Goal: Task Accomplishment & Management: Manage account settings

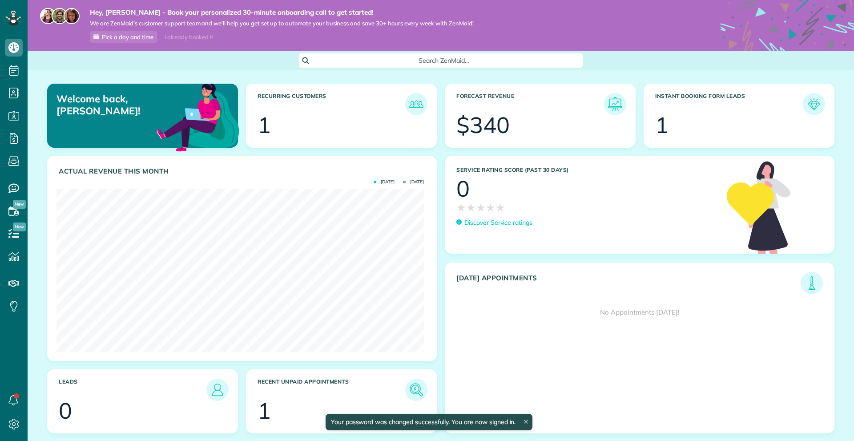
scroll to position [163, 367]
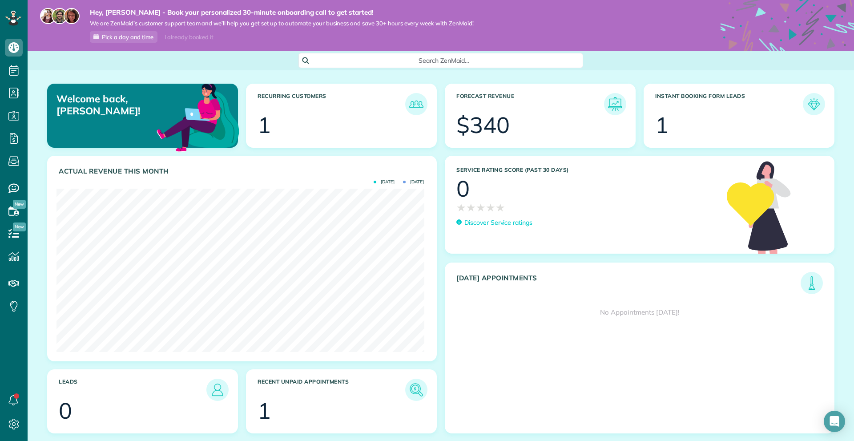
click at [483, 114] on div "$340" at bounding box center [482, 125] width 53 height 22
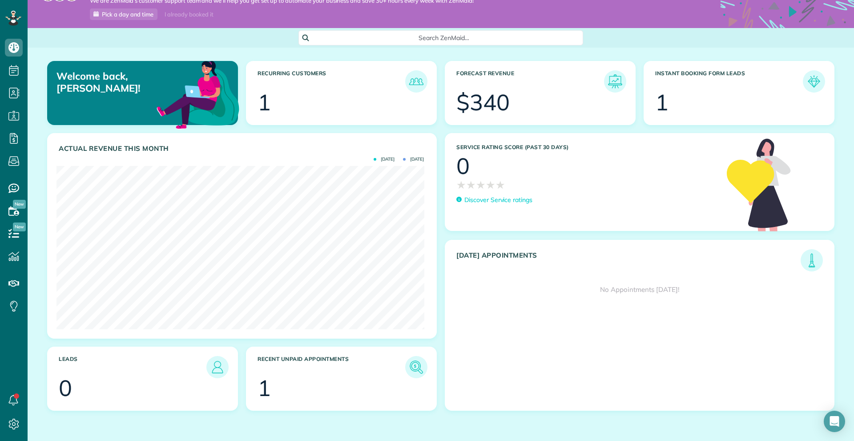
scroll to position [35, 0]
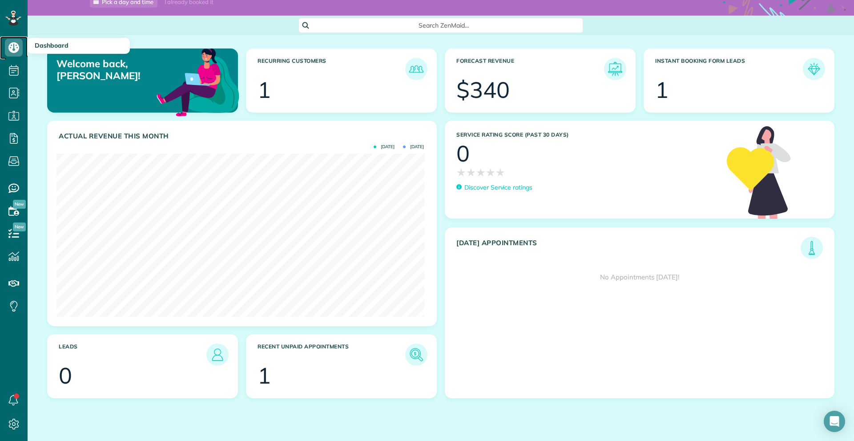
click at [12, 47] on use at bounding box center [13, 47] width 11 height 11
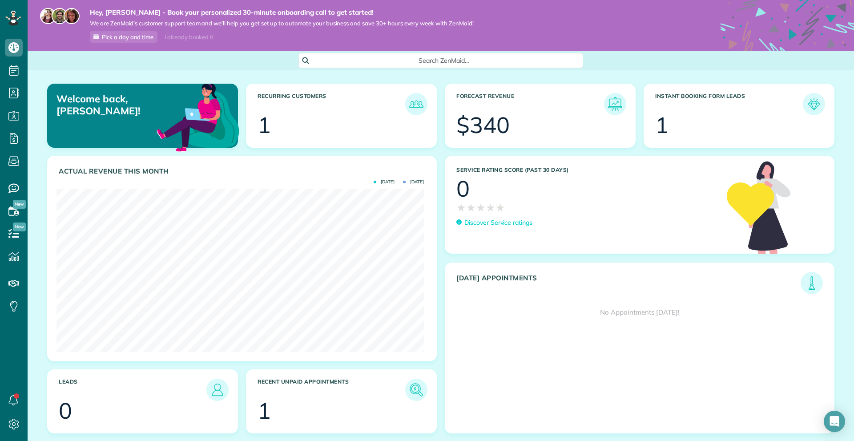
click at [337, 66] on div "Search ZenMaid…" at bounding box center [440, 60] width 285 height 15
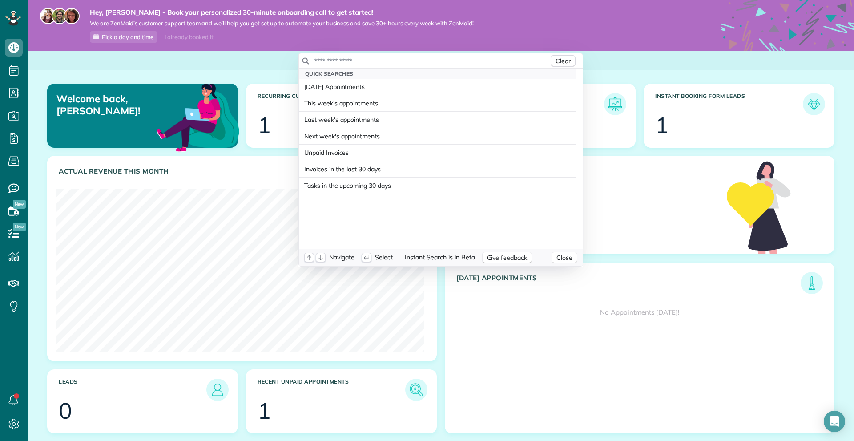
click at [336, 58] on input "text" at bounding box center [431, 60] width 235 height 9
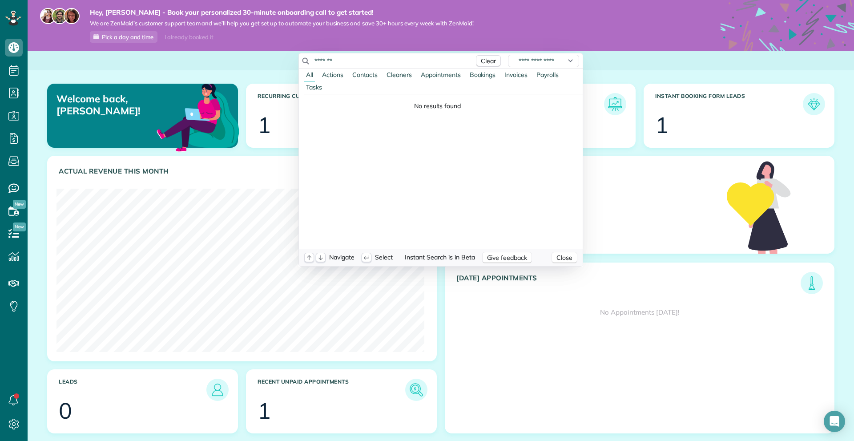
type input "*******"
click at [332, 74] on span "Actions" at bounding box center [332, 75] width 21 height 8
click at [372, 74] on span "Contacts" at bounding box center [365, 75] width 26 height 8
click at [399, 75] on span "Cleaners" at bounding box center [398, 75] width 25 height 8
click at [440, 70] on button "Appointments" at bounding box center [441, 74] width 44 height 12
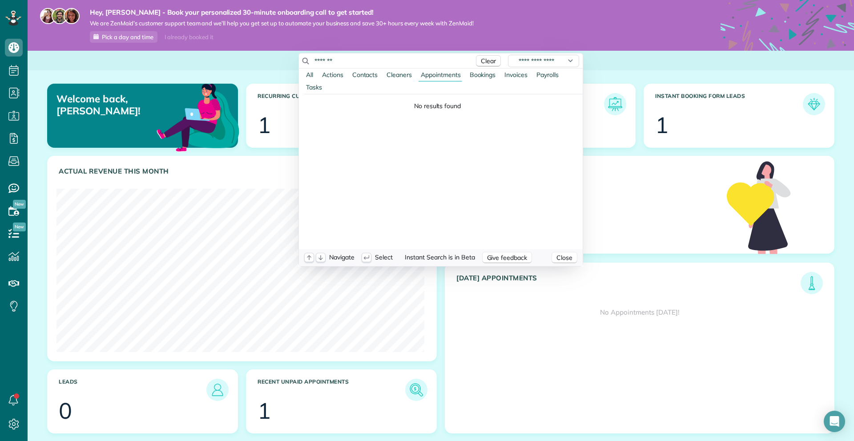
click at [483, 76] on span "Bookings" at bounding box center [482, 75] width 26 height 8
click at [517, 77] on span "Invoices" at bounding box center [515, 75] width 23 height 8
click at [559, 75] on div "All Actions Contacts Cleaners Appointments Bookings Invoices Payrolls Tasks" at bounding box center [443, 80] width 278 height 25
drag, startPoint x: 554, startPoint y: 76, endPoint x: 544, endPoint y: 76, distance: 9.8
click at [553, 76] on span "Payrolls" at bounding box center [547, 75] width 22 height 8
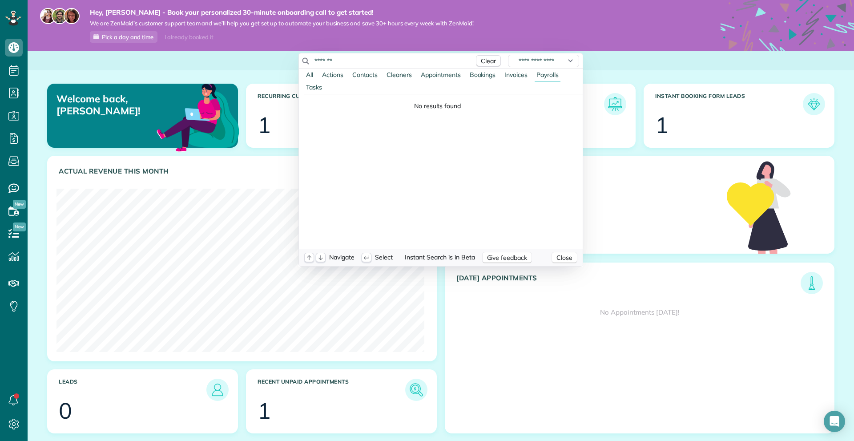
drag, startPoint x: 369, startPoint y: 63, endPoint x: 144, endPoint y: 56, distance: 225.1
click at [166, 56] on html "Dashboard Scheduling Calendar View List View Dispatch View - Weekly scheduling …" at bounding box center [427, 220] width 854 height 441
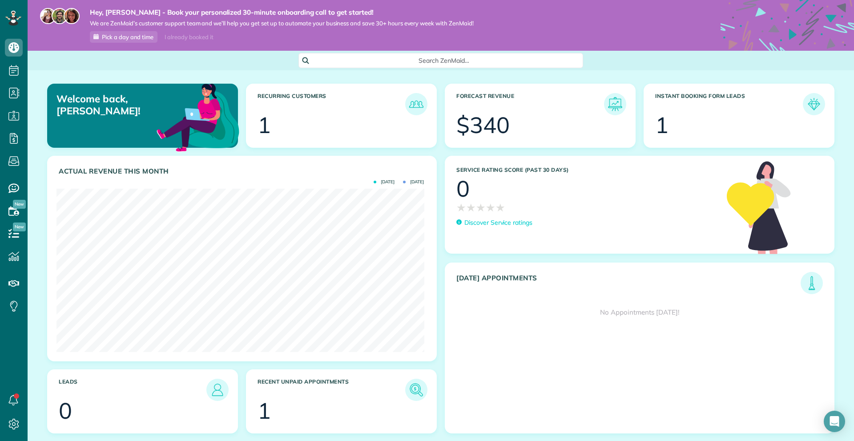
click at [127, 70] on html "Dashboard Scheduling Calendar View List View Dispatch View - Weekly scheduling …" at bounding box center [427, 220] width 854 height 441
click at [499, 119] on div "$340" at bounding box center [482, 125] width 53 height 22
click at [610, 104] on img at bounding box center [615, 104] width 20 height 20
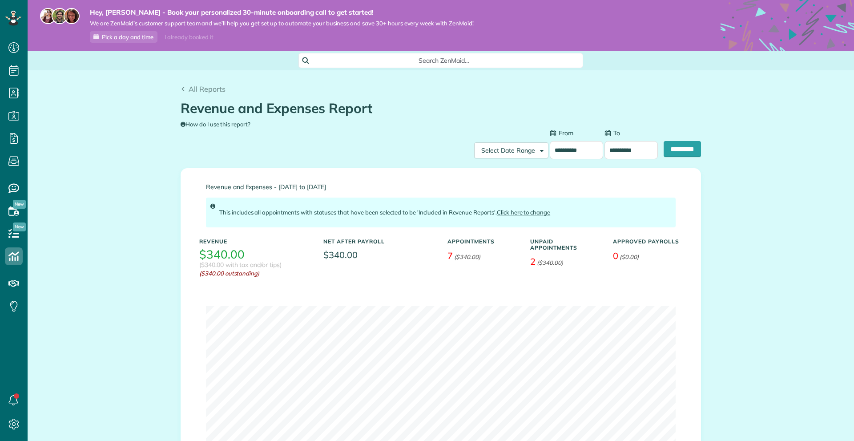
scroll to position [4, 4]
type input "**********"
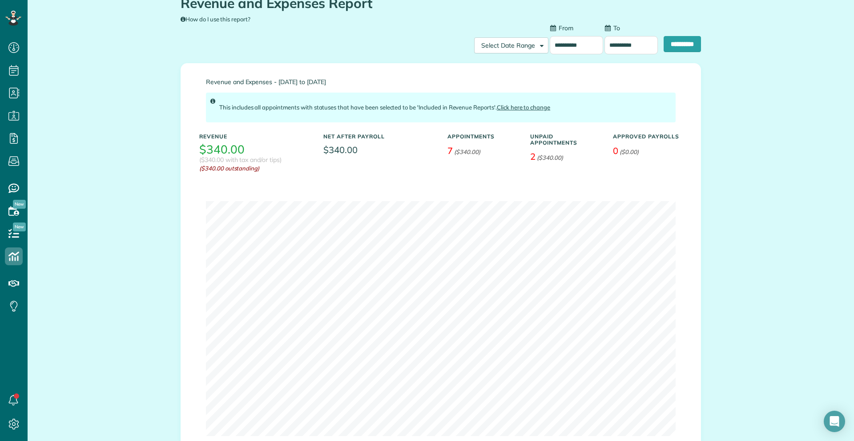
scroll to position [133, 0]
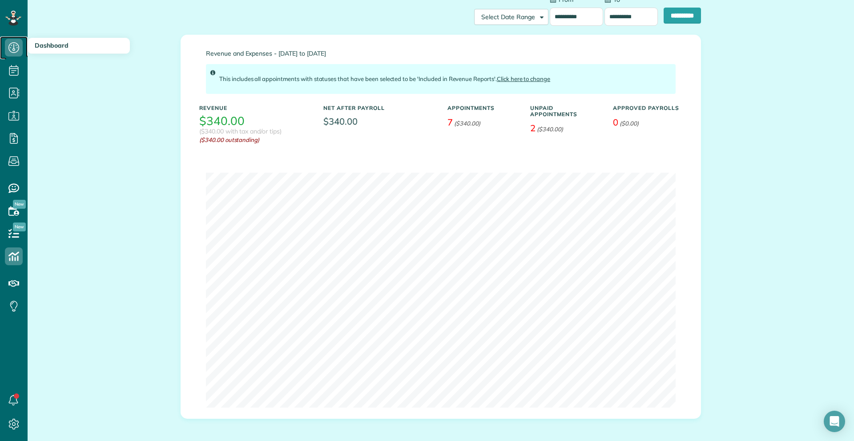
click at [16, 49] on icon at bounding box center [14, 48] width 18 height 18
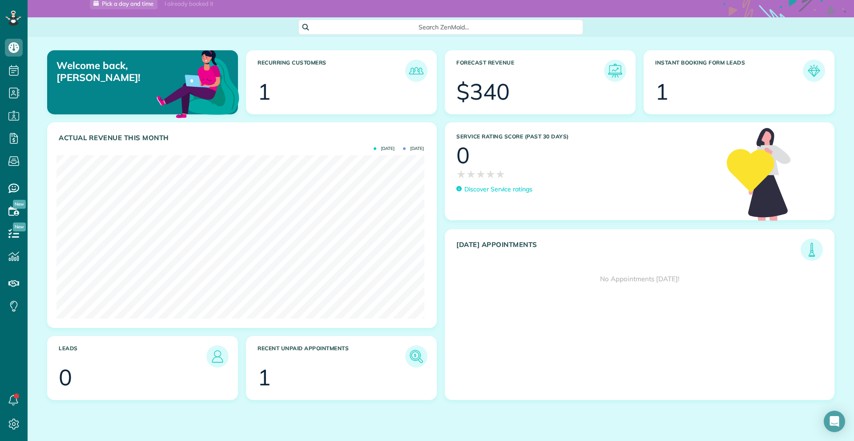
scroll to position [35, 0]
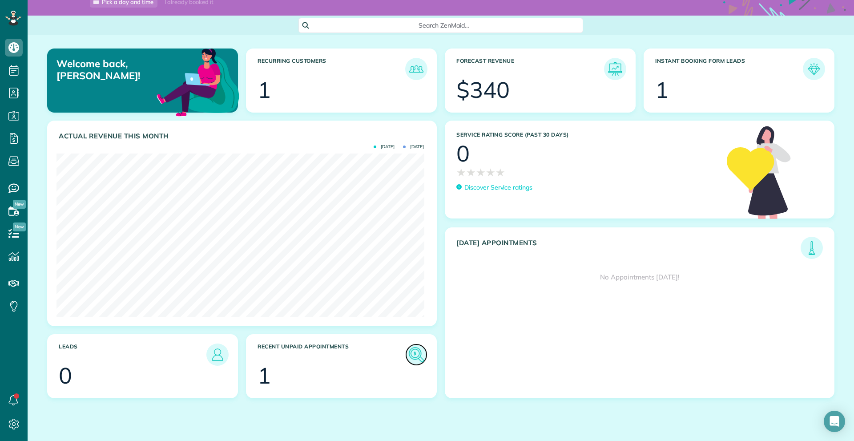
click at [416, 355] on img at bounding box center [416, 354] width 20 height 20
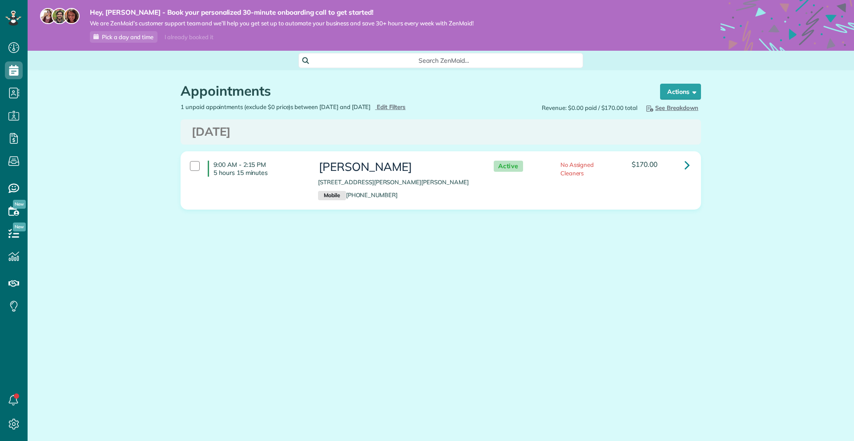
scroll to position [4, 4]
click at [682, 164] on link at bounding box center [687, 165] width 18 height 18
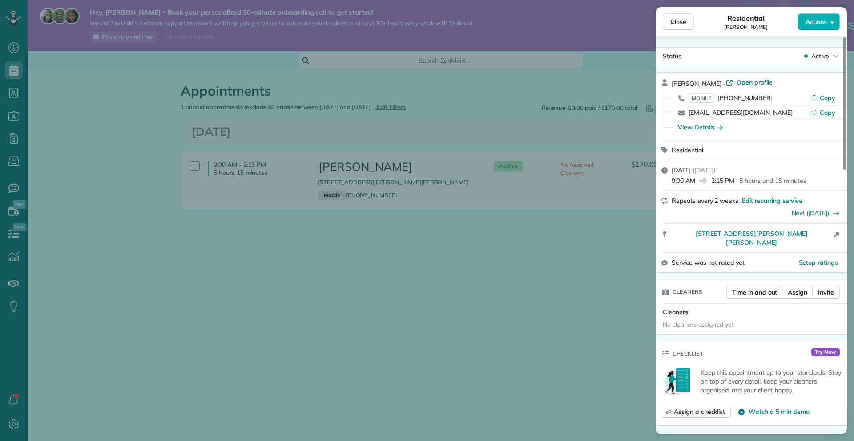
click at [550, 297] on div "Close Residential [PERSON_NAME] Actions Status Active [PERSON_NAME] · Open prof…" at bounding box center [427, 220] width 854 height 441
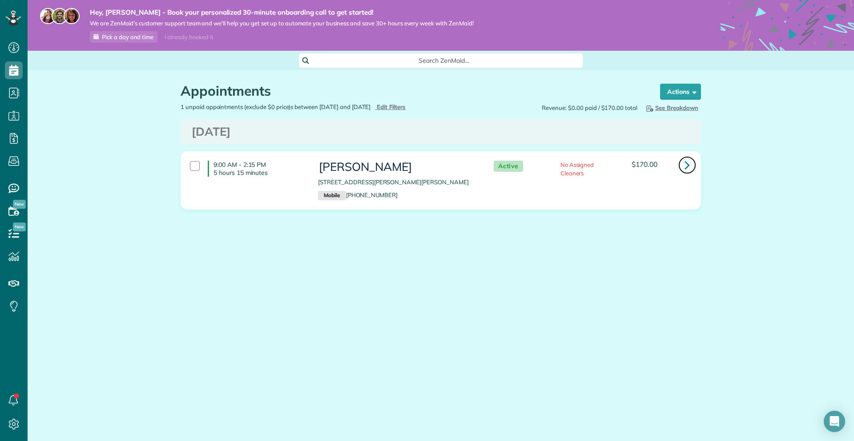
click at [682, 168] on link at bounding box center [687, 165] width 18 height 18
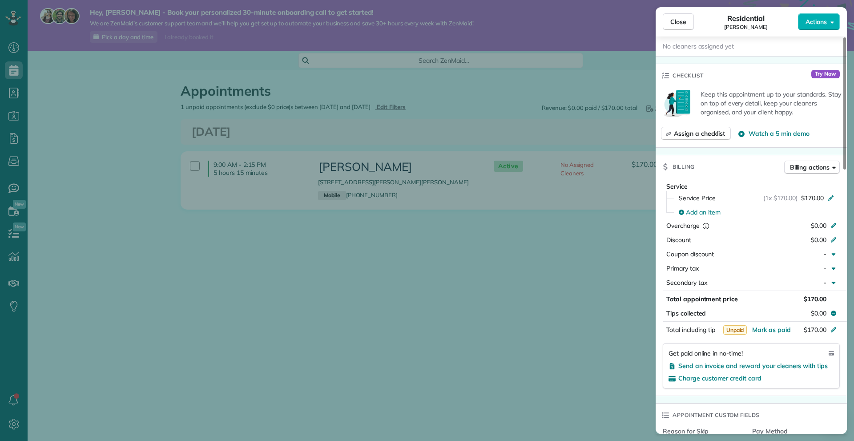
scroll to position [312, 0]
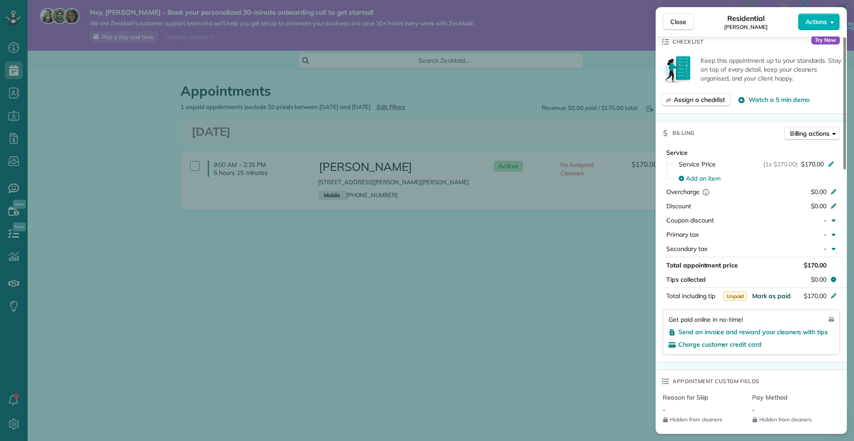
click at [786, 292] on span "Mark as paid" at bounding box center [771, 296] width 39 height 8
click at [784, 291] on span "Paid" at bounding box center [781, 295] width 17 height 9
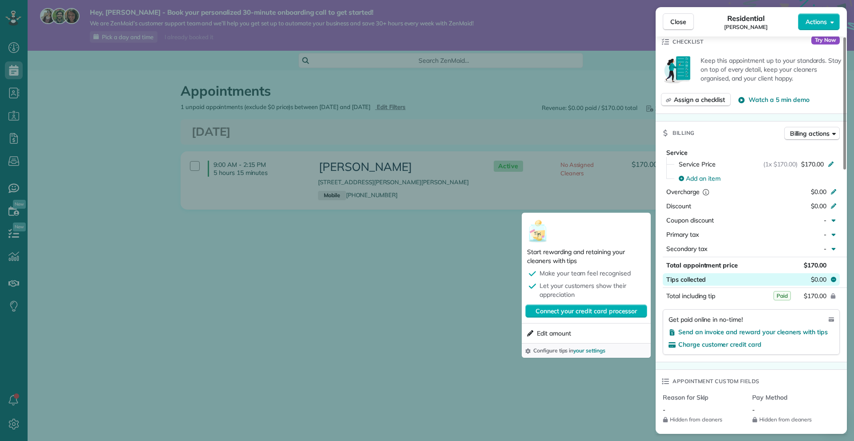
click at [835, 277] on icon at bounding box center [832, 279] width 5 height 5
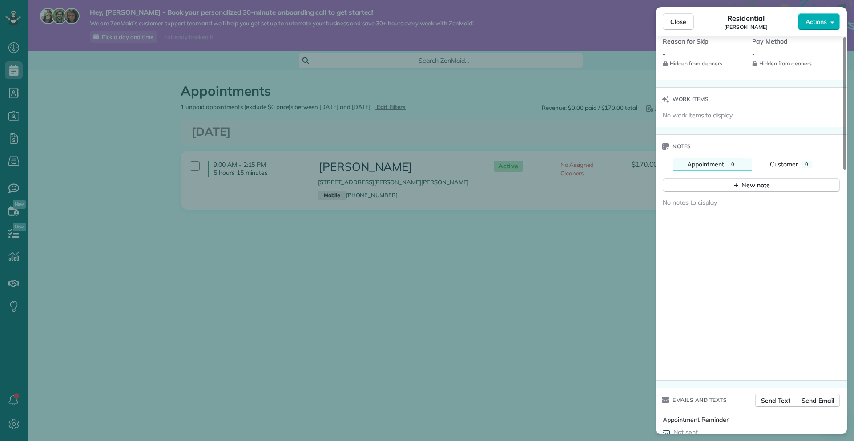
scroll to position [793, 0]
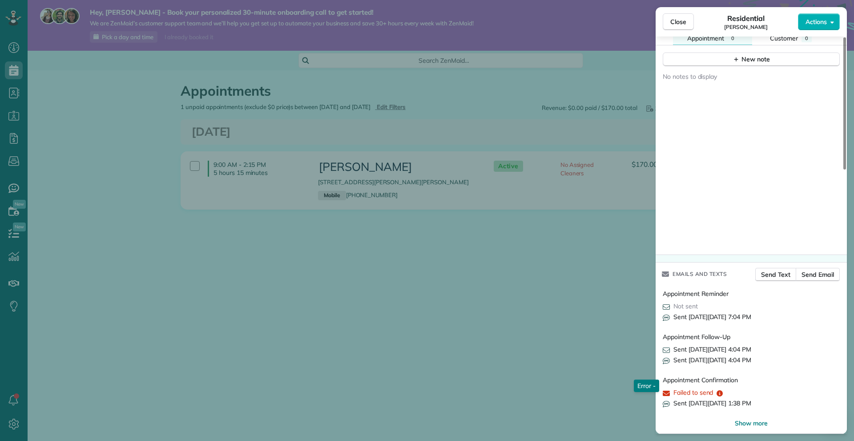
click at [718, 390] on icon "reset" at bounding box center [719, 393] width 6 height 6
click at [668, 390] on icon "reset" at bounding box center [665, 392] width 7 height 5
click at [763, 418] on span "Show more" at bounding box center [750, 422] width 33 height 9
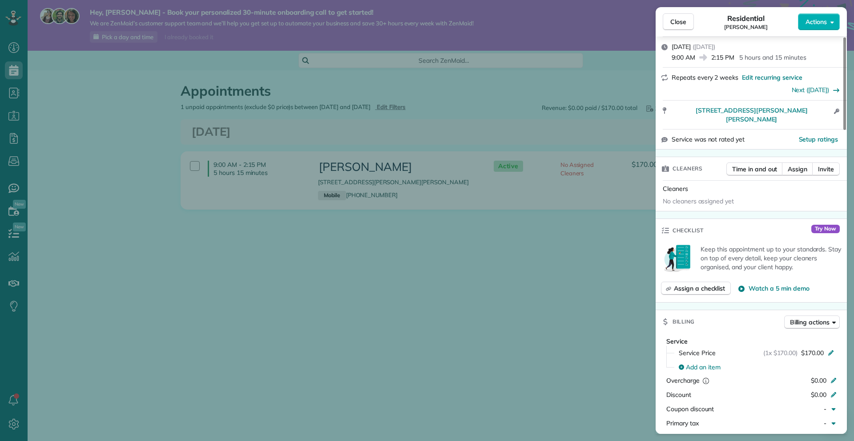
scroll to position [0, 0]
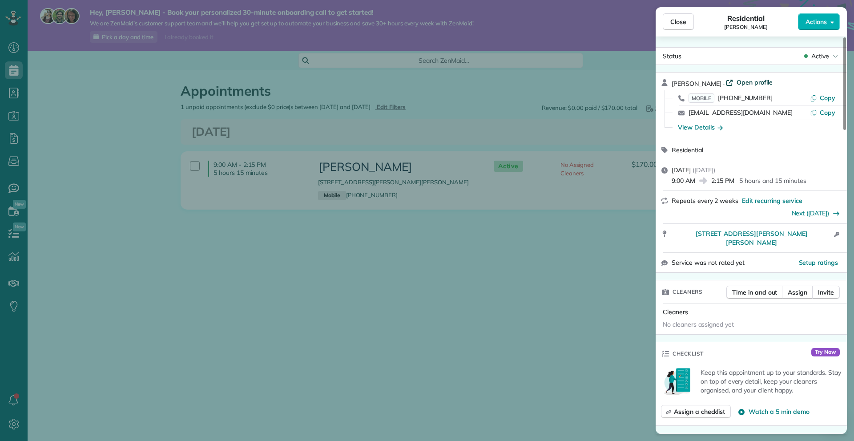
click at [736, 84] on span "Open profile" at bounding box center [754, 82] width 36 height 9
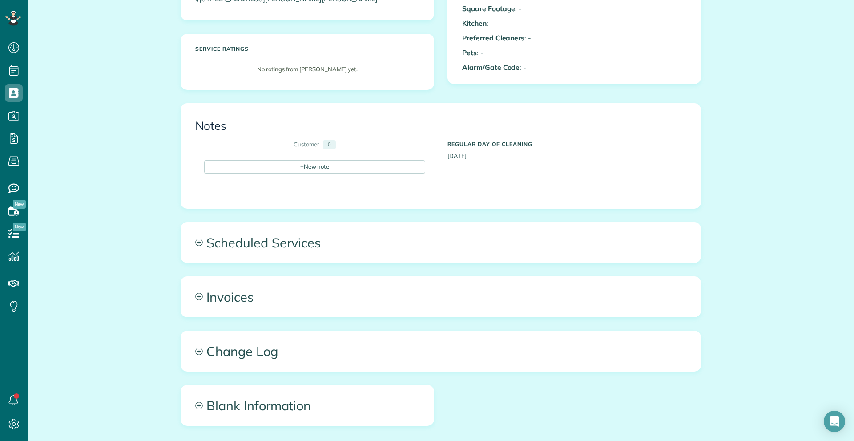
scroll to position [267, 0]
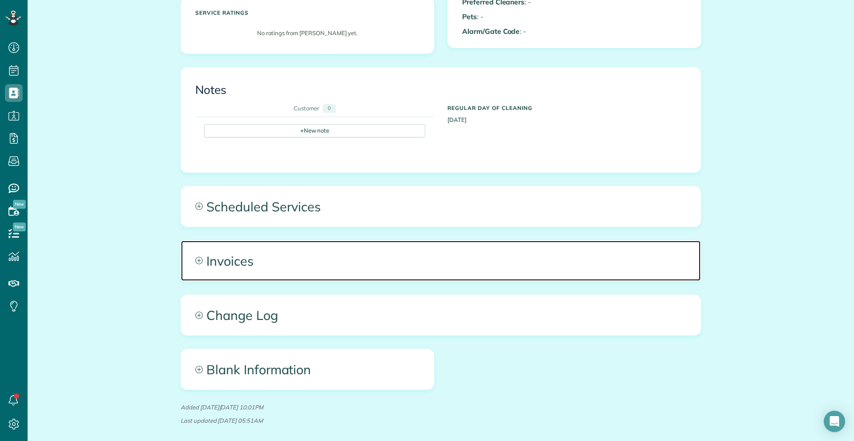
click at [209, 263] on span "Invoices" at bounding box center [440, 261] width 519 height 40
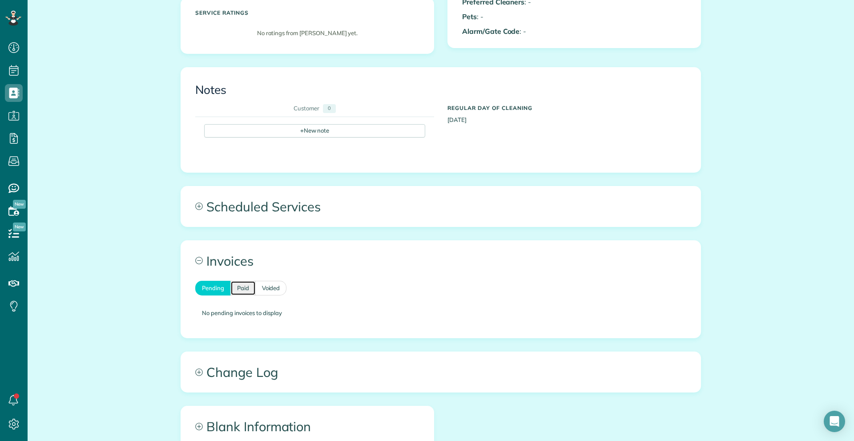
click at [237, 288] on link "Paid" at bounding box center [242, 288] width 25 height 15
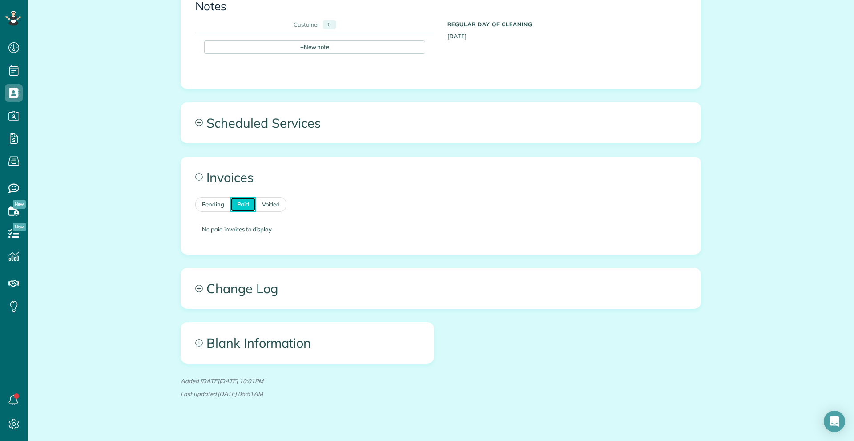
scroll to position [365, 0]
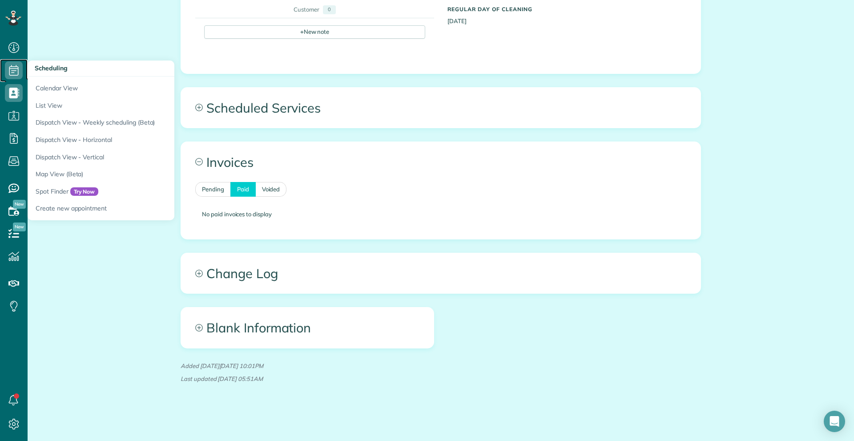
click at [16, 80] on span "Scheduling" at bounding box center [14, 79] width 18 height 0
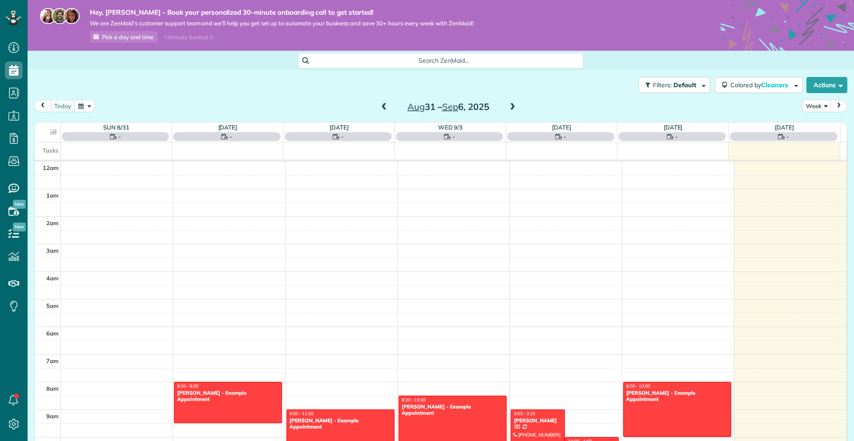
scroll to position [193, 0]
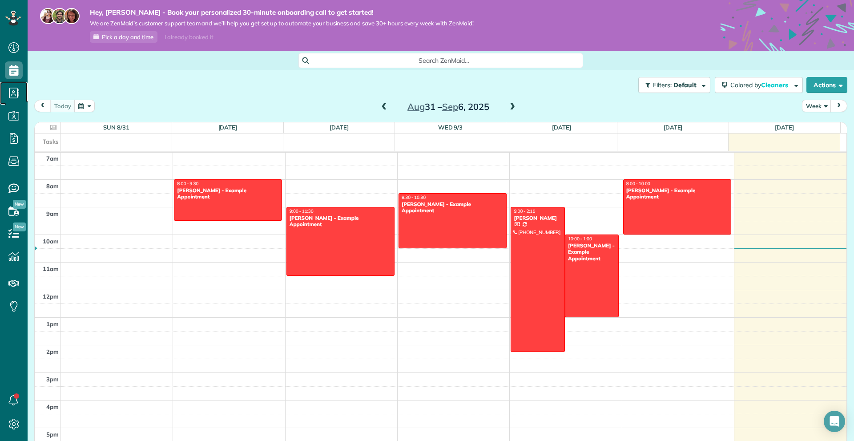
click at [13, 92] on use at bounding box center [14, 93] width 10 height 11
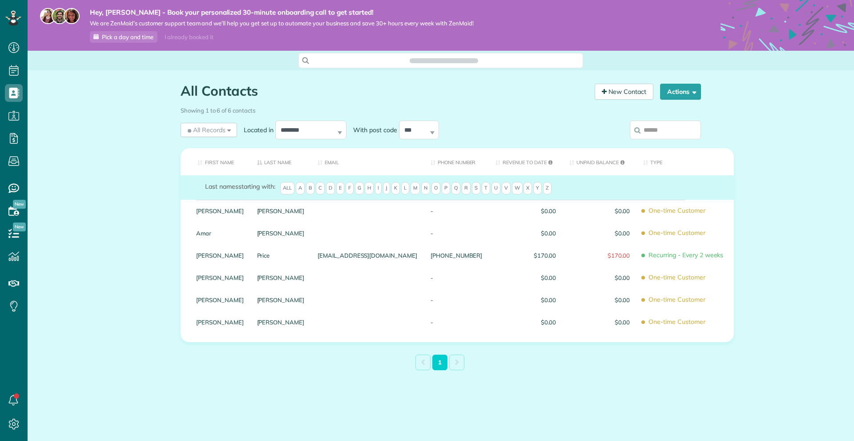
scroll to position [4, 4]
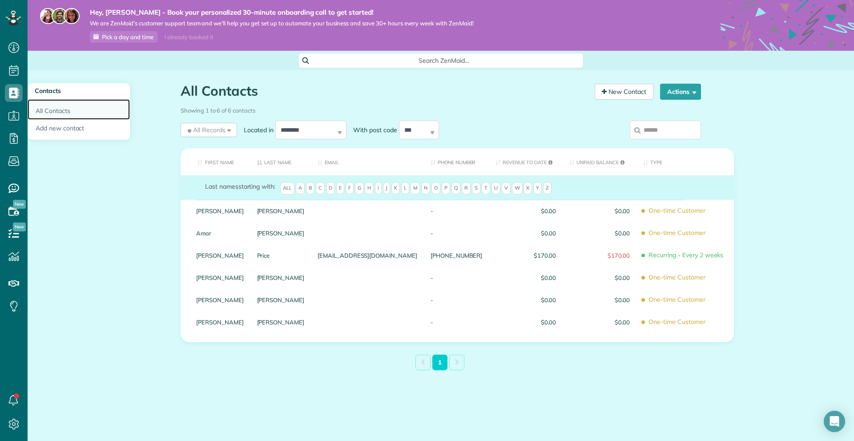
click at [64, 111] on link "All Contacts" at bounding box center [79, 109] width 102 height 20
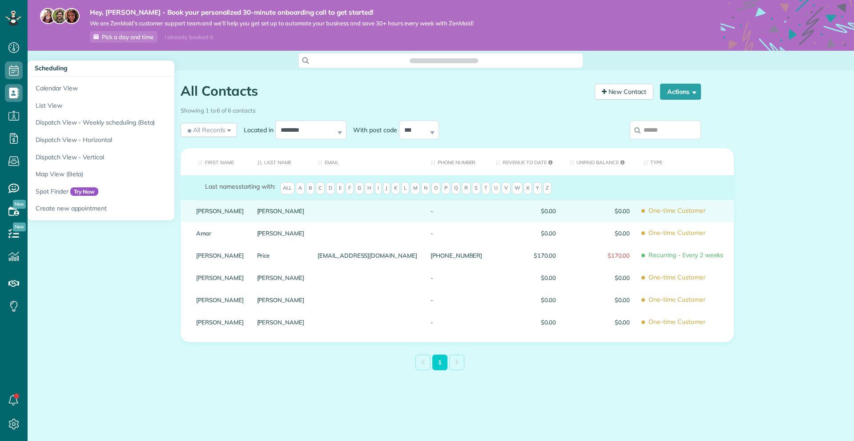
scroll to position [4, 4]
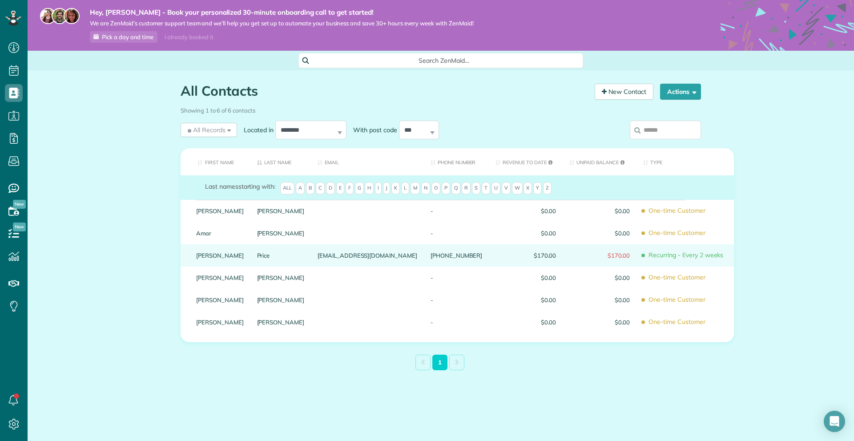
click at [578, 261] on div "$170.00" at bounding box center [599, 255] width 74 height 22
click at [281, 252] on link "Price" at bounding box center [281, 255] width 48 height 6
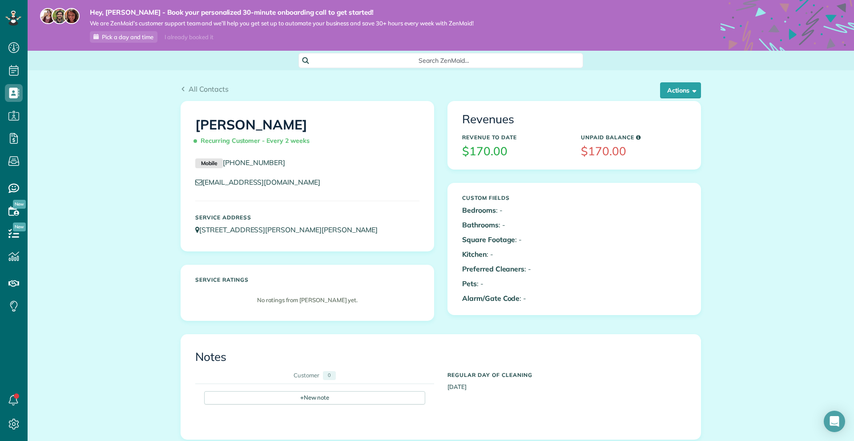
click at [500, 136] on h5 "Revenue to Date" at bounding box center [514, 137] width 105 height 6
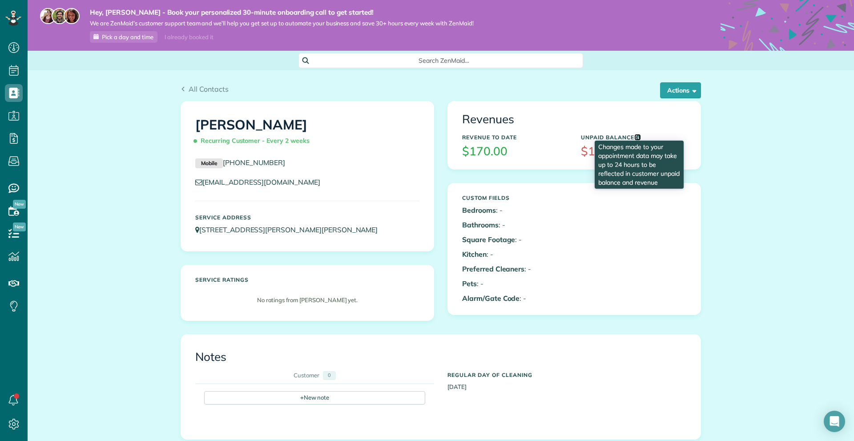
click at [637, 136] on icon at bounding box center [638, 137] width 5 height 5
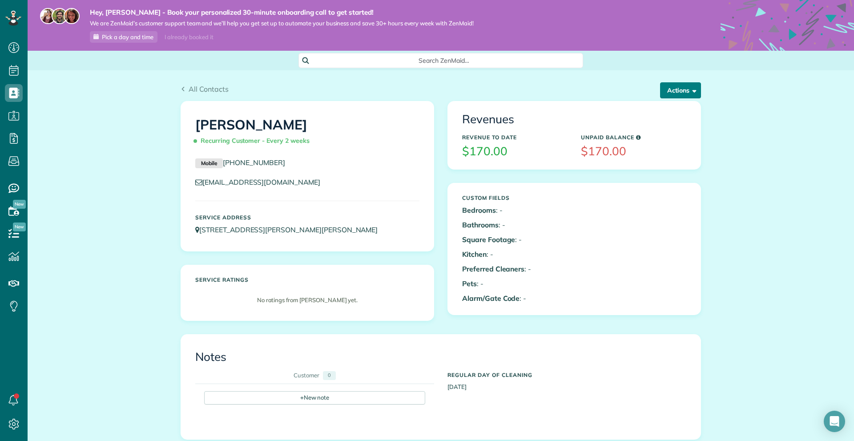
click at [678, 88] on button "Actions" at bounding box center [680, 90] width 41 height 16
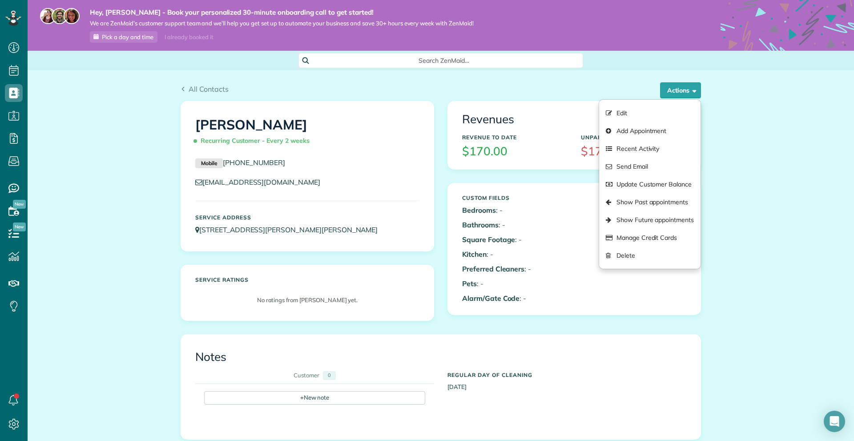
click at [796, 170] on div "All Contacts Actions Edit Add Appointment Recent Activity Send Email Update Cus…" at bounding box center [441, 409] width 826 height 678
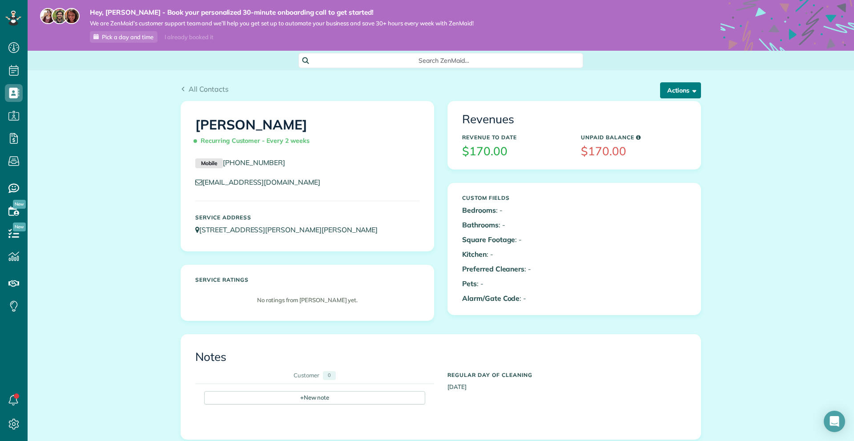
click at [681, 92] on button "Actions" at bounding box center [680, 90] width 41 height 16
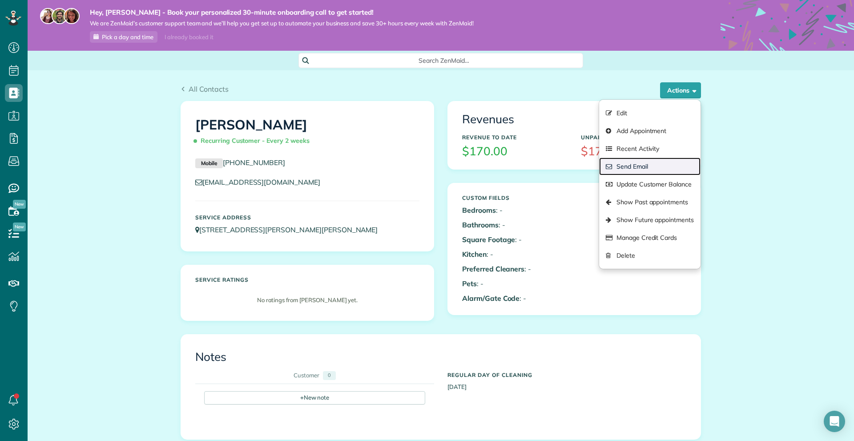
click at [623, 170] on link "Send Email" at bounding box center [649, 166] width 101 height 18
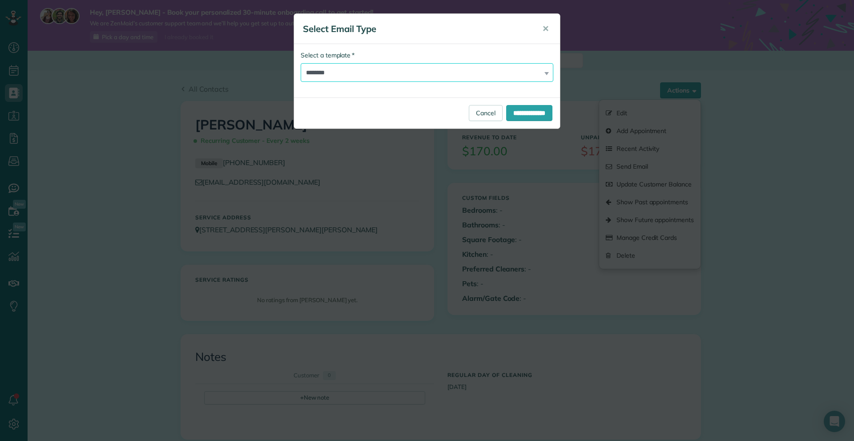
click at [392, 77] on select "**********" at bounding box center [427, 72] width 253 height 19
click at [546, 27] on span "✕" at bounding box center [545, 29] width 7 height 10
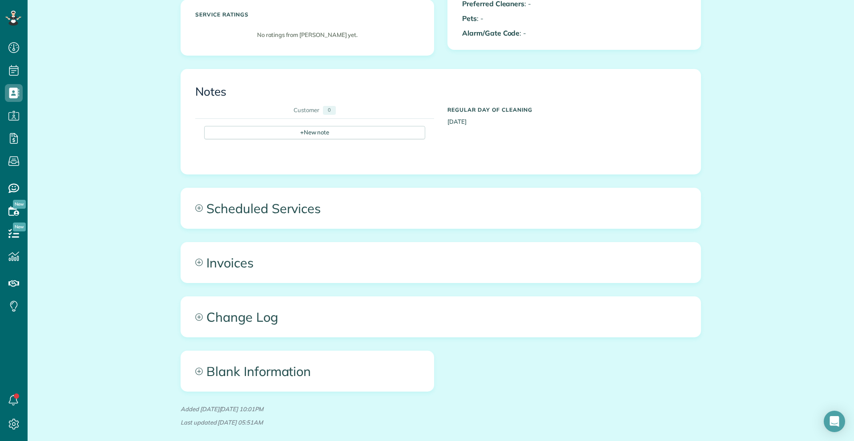
scroll to position [267, 0]
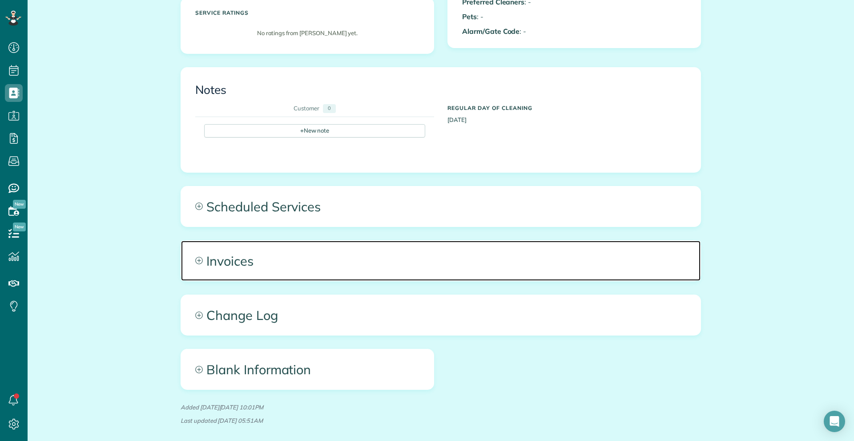
click at [235, 269] on span "Invoices" at bounding box center [440, 261] width 519 height 40
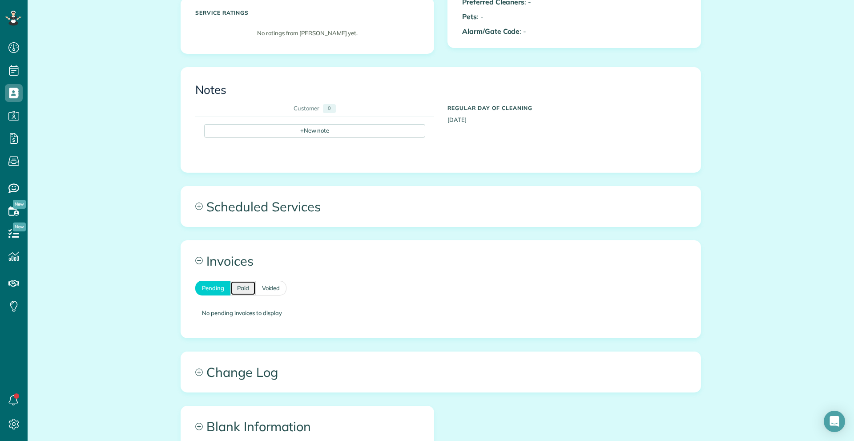
click at [242, 290] on link "Paid" at bounding box center [242, 288] width 25 height 15
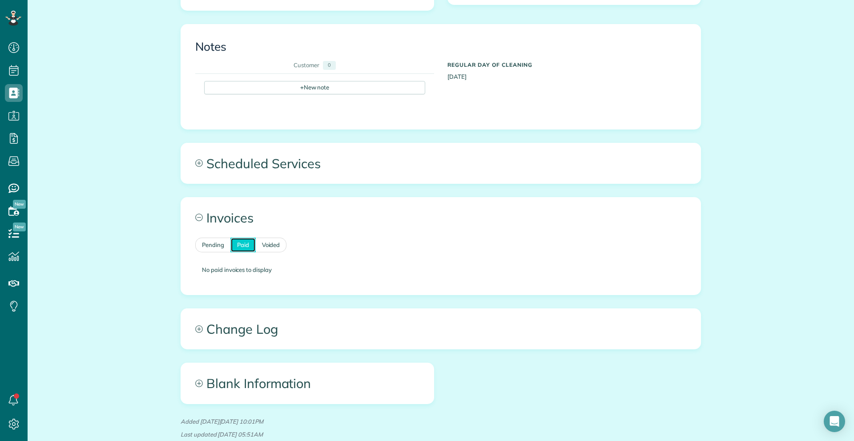
scroll to position [365, 0]
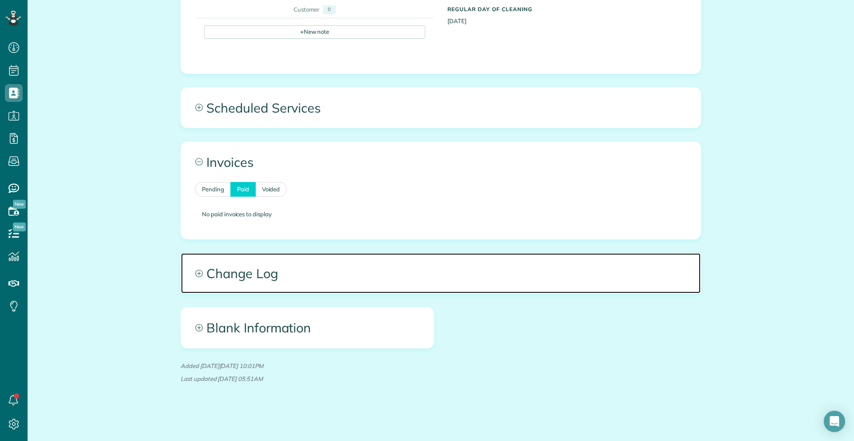
click at [284, 282] on span "Change Log" at bounding box center [440, 273] width 519 height 40
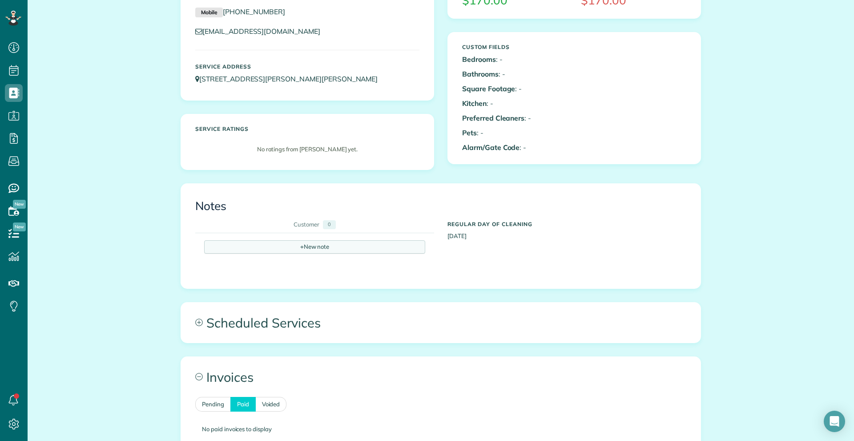
scroll to position [0, 0]
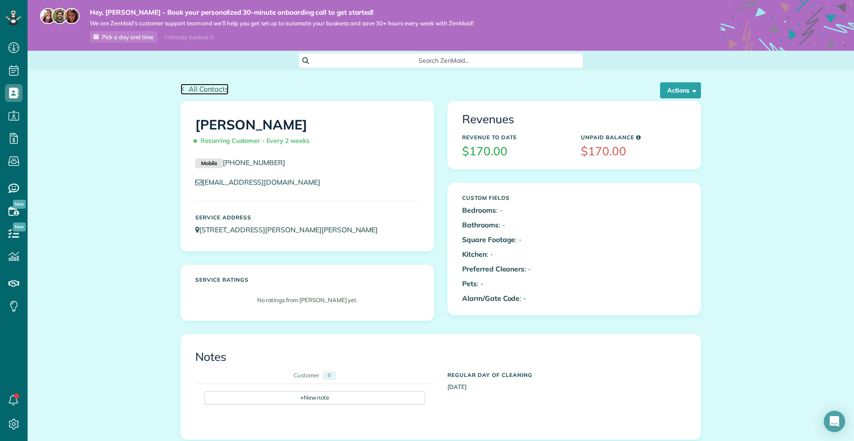
click at [205, 88] on span "All Contacts" at bounding box center [209, 88] width 40 height 9
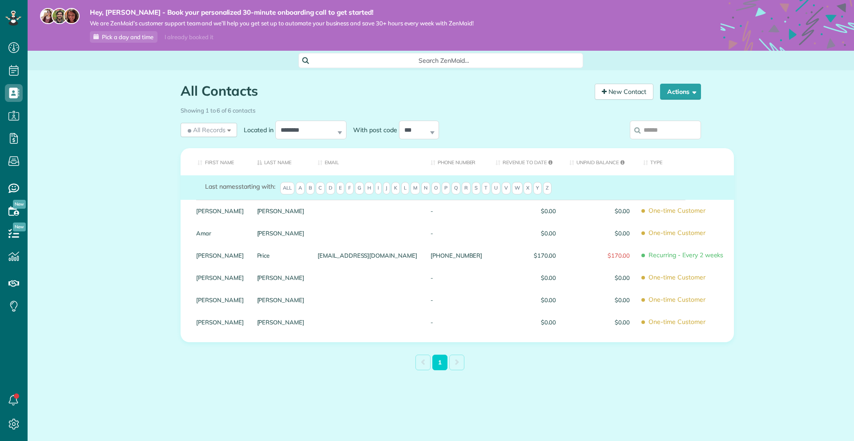
scroll to position [4, 4]
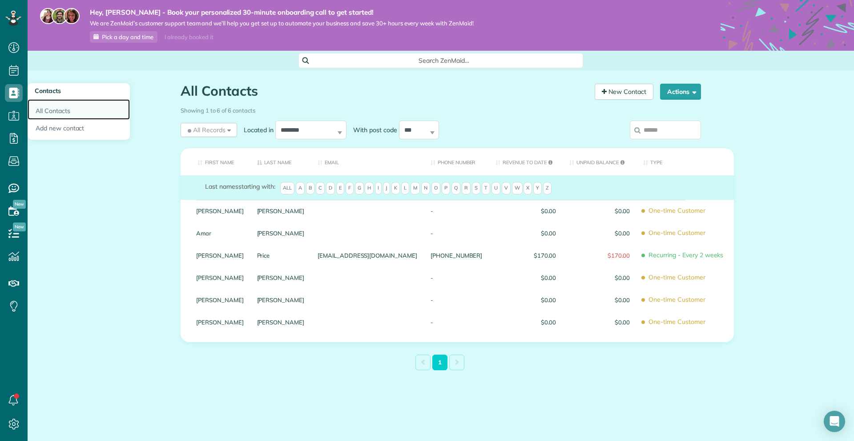
click at [39, 111] on link "All Contacts" at bounding box center [79, 109] width 102 height 20
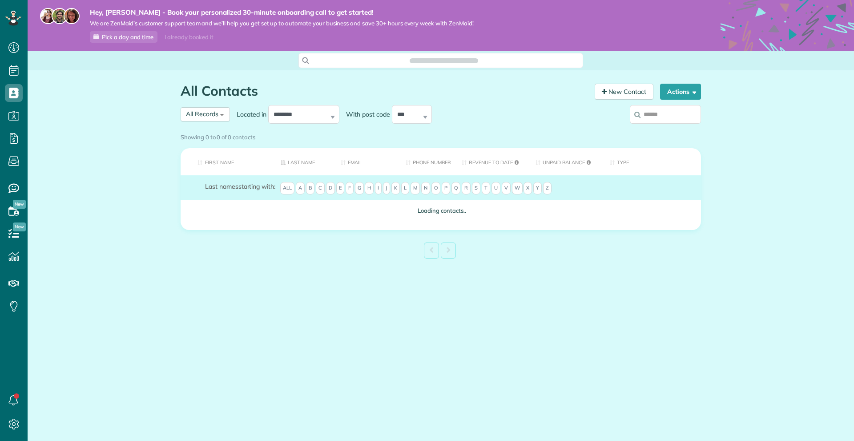
scroll to position [4, 4]
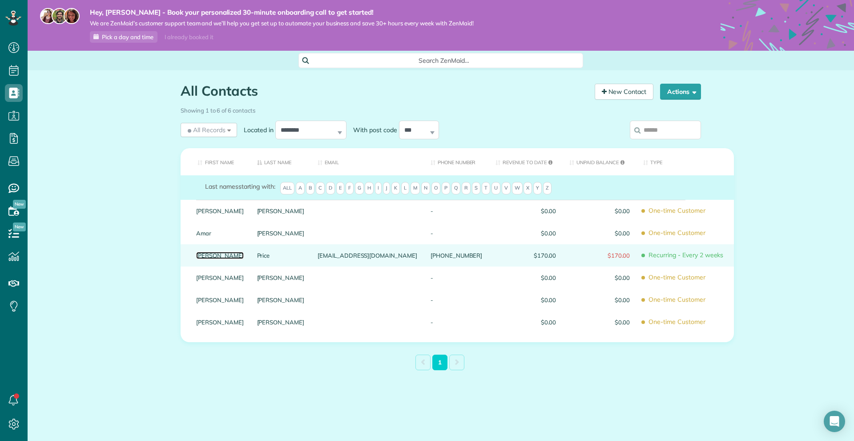
click at [203, 256] on link "[PERSON_NAME]" at bounding box center [220, 255] width 48 height 6
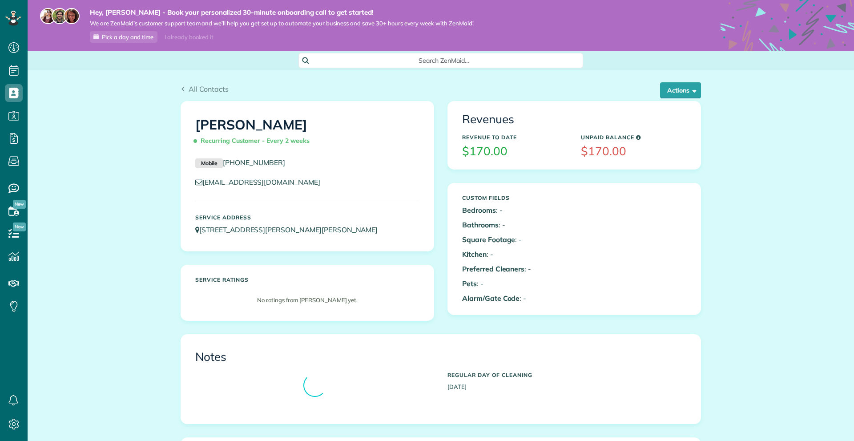
scroll to position [4, 4]
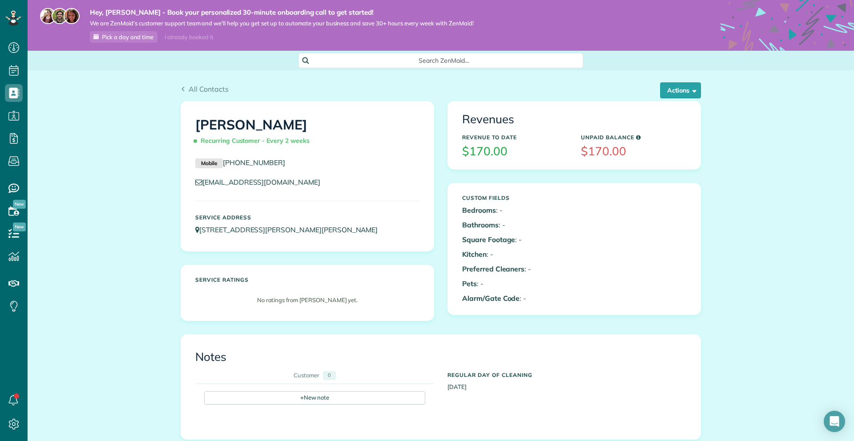
click at [480, 207] on b "Bedrooms" at bounding box center [479, 209] width 34 height 9
click at [513, 221] on p "Bathrooms : -" at bounding box center [514, 225] width 105 height 10
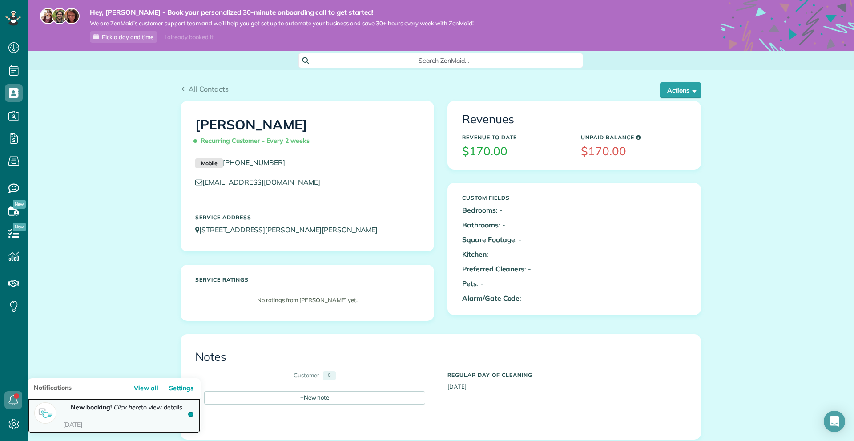
click at [80, 420] on time "[DATE]" at bounding box center [127, 424] width 128 height 8
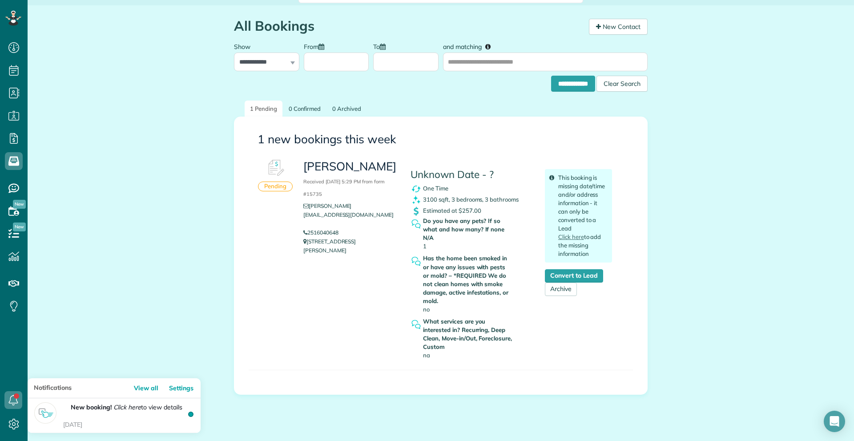
scroll to position [85, 0]
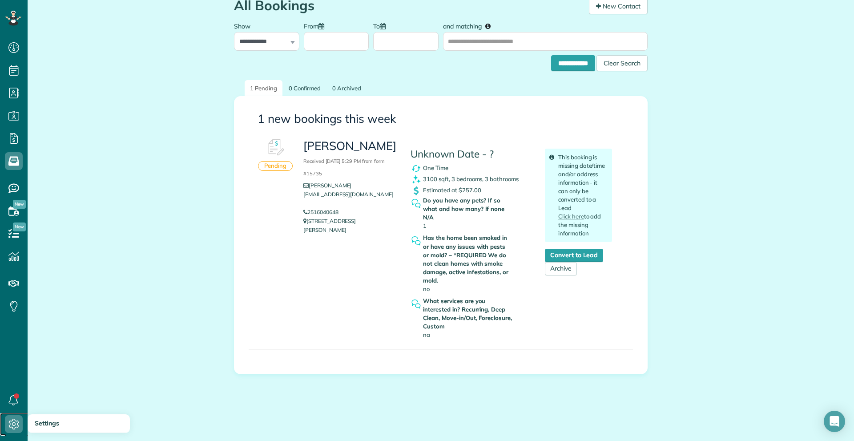
click at [9, 425] on icon at bounding box center [14, 424] width 18 height 18
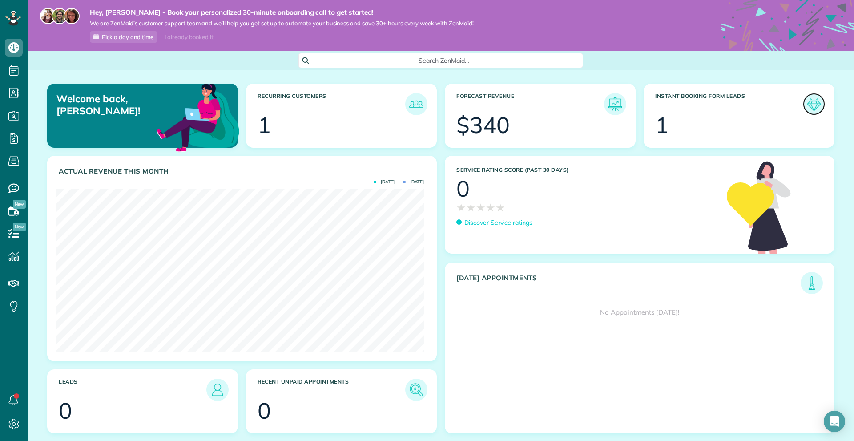
click at [804, 104] on img at bounding box center [813, 104] width 20 height 20
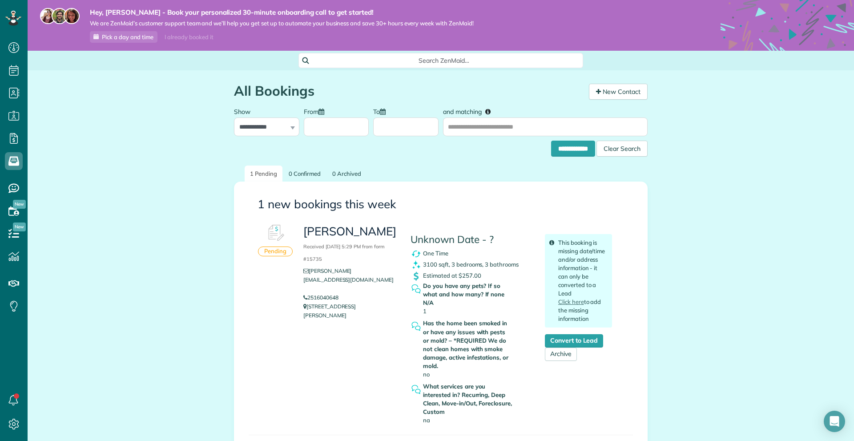
scroll to position [85, 0]
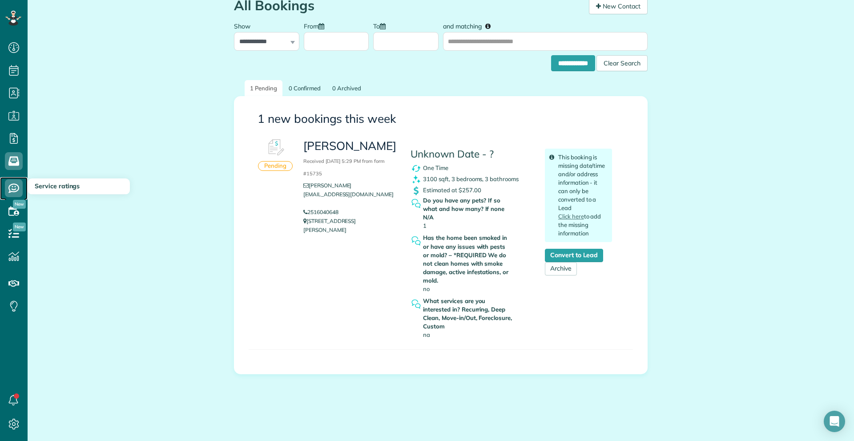
click at [13, 180] on icon at bounding box center [14, 188] width 18 height 18
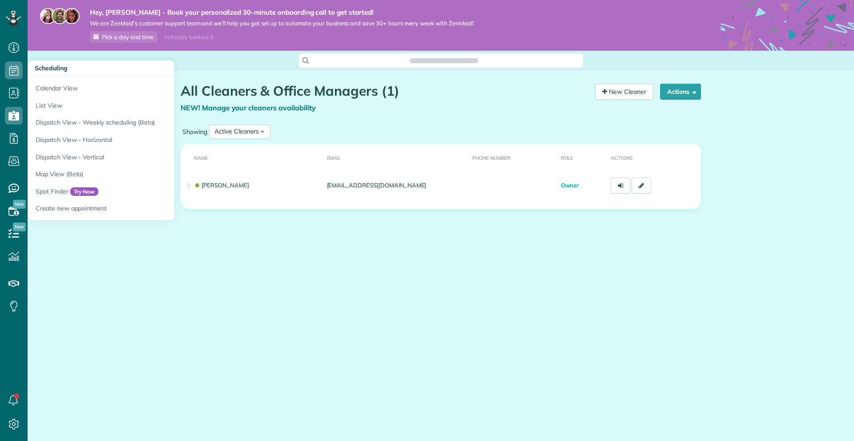
scroll to position [4, 4]
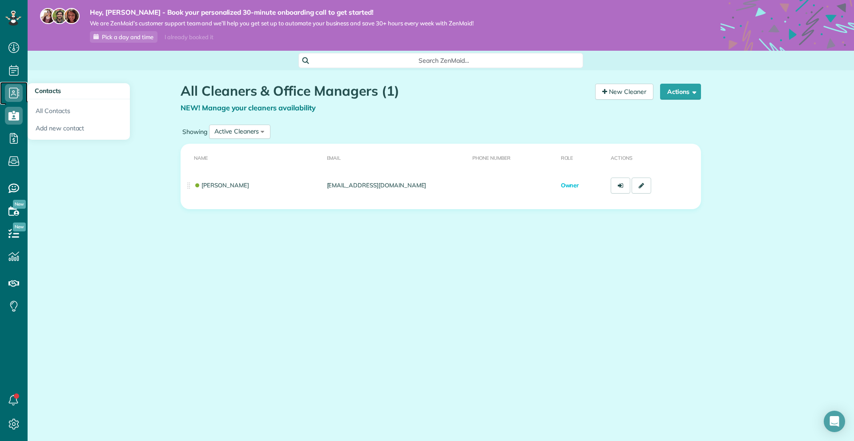
click at [17, 92] on use at bounding box center [14, 93] width 10 height 11
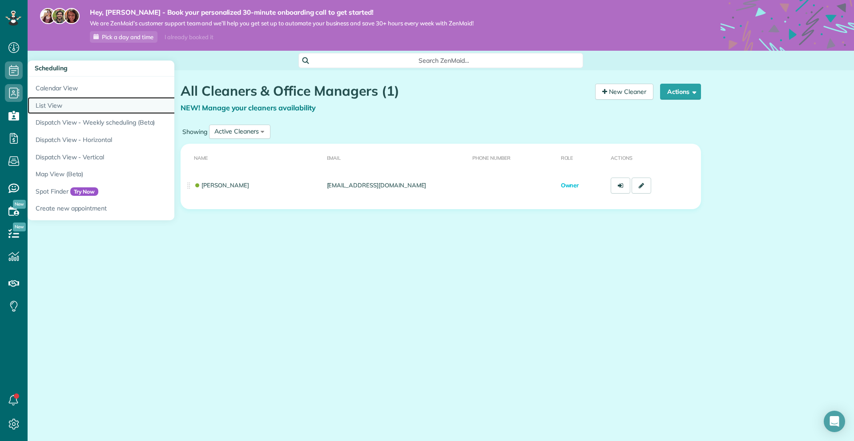
click at [82, 98] on link "List View" at bounding box center [139, 105] width 222 height 17
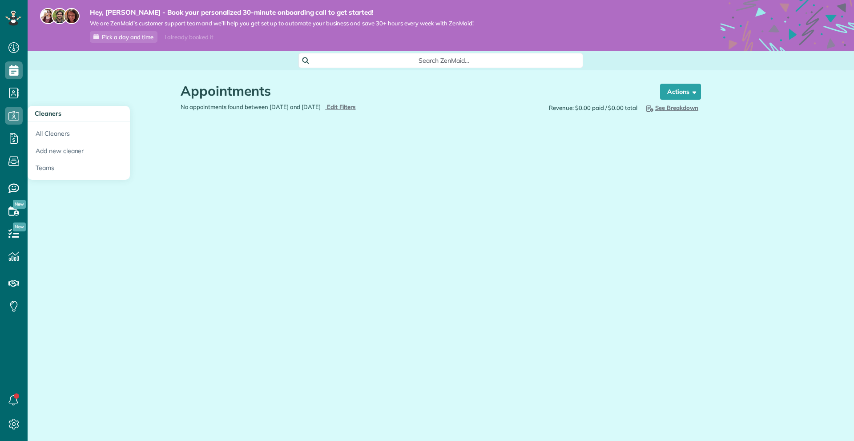
scroll to position [4, 4]
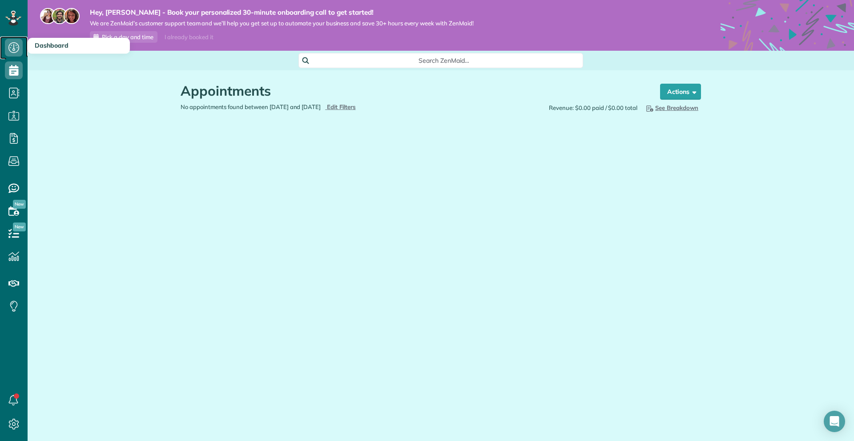
click at [11, 55] on icon at bounding box center [14, 48] width 18 height 18
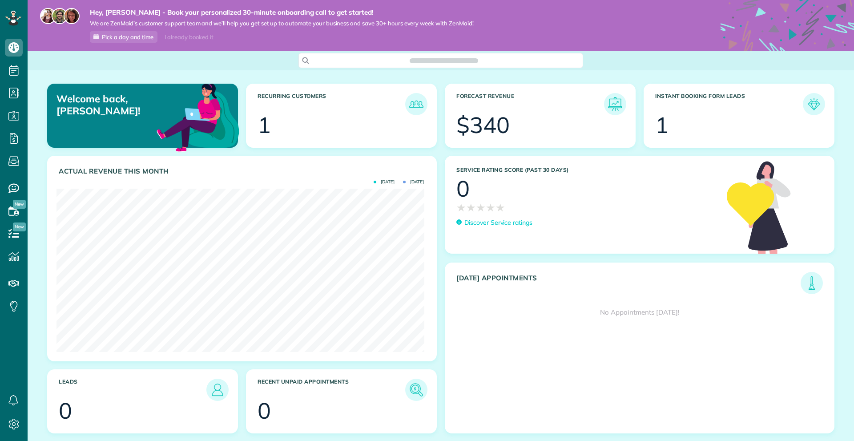
scroll to position [163, 367]
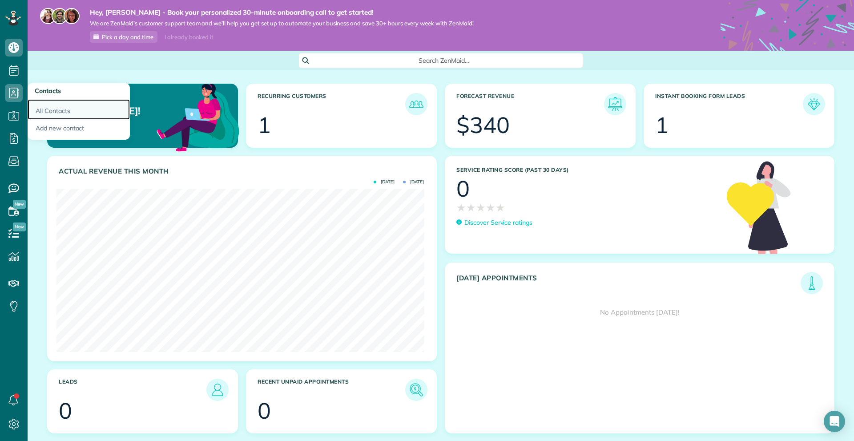
click at [68, 107] on link "All Contacts" at bounding box center [79, 109] width 102 height 20
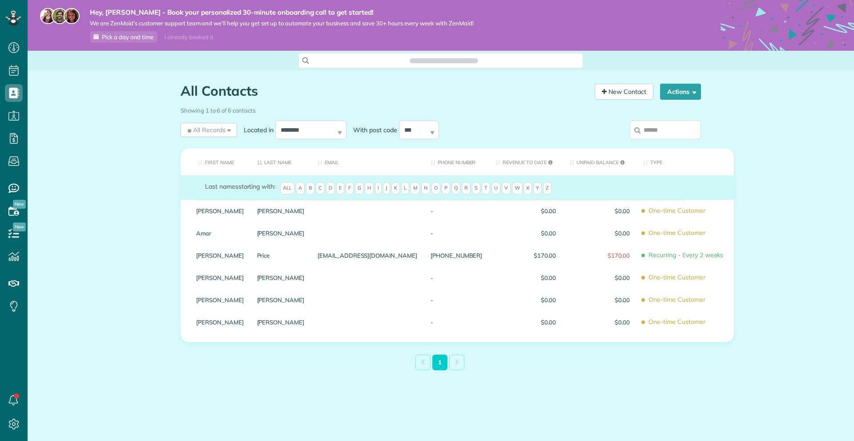
scroll to position [4, 4]
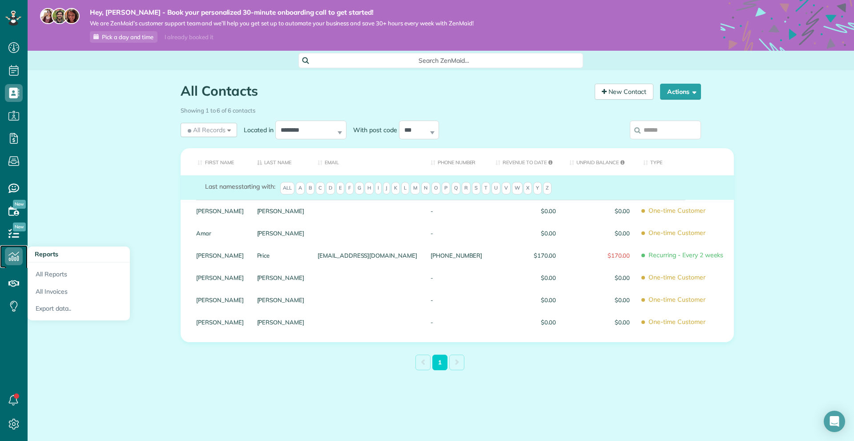
click at [12, 261] on use at bounding box center [13, 256] width 11 height 9
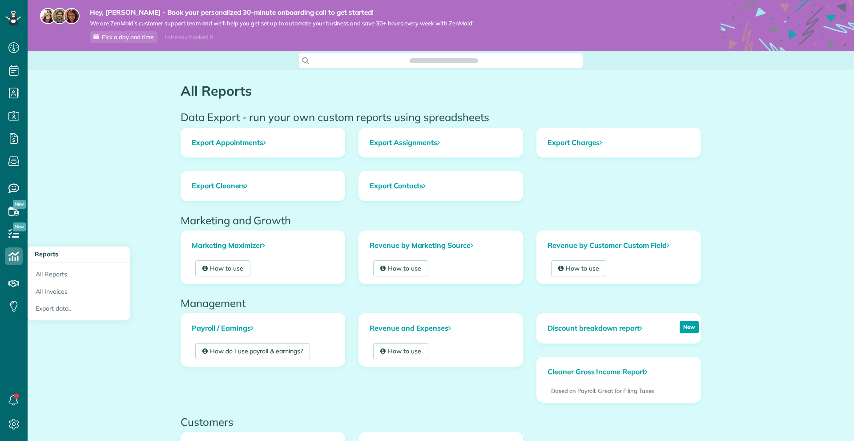
scroll to position [4, 4]
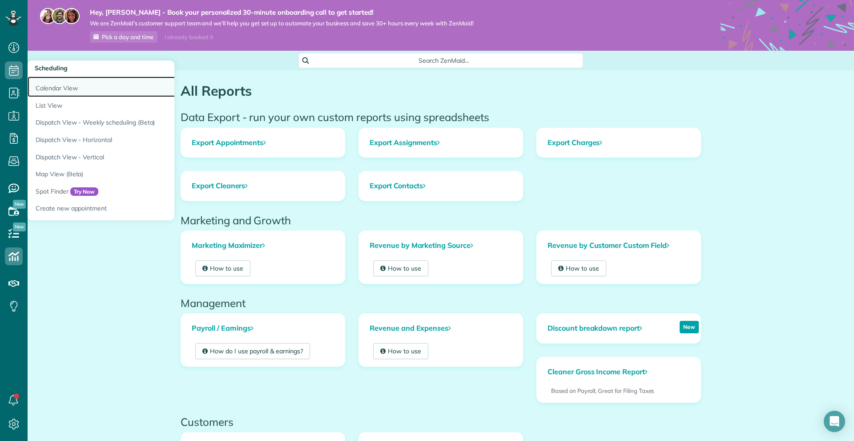
click at [77, 89] on link "Calendar View" at bounding box center [139, 86] width 222 height 20
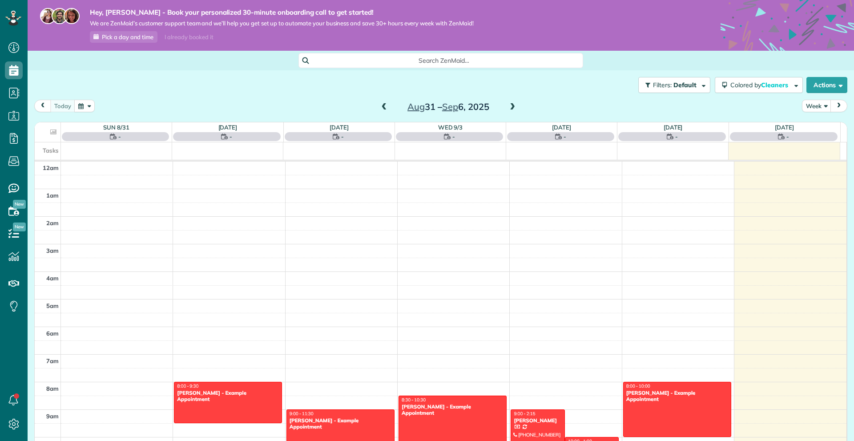
scroll to position [193, 0]
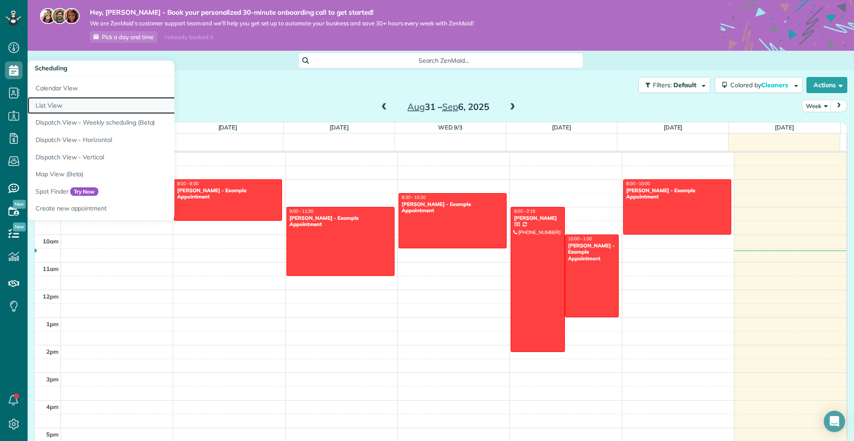
click at [44, 109] on link "List View" at bounding box center [139, 105] width 222 height 17
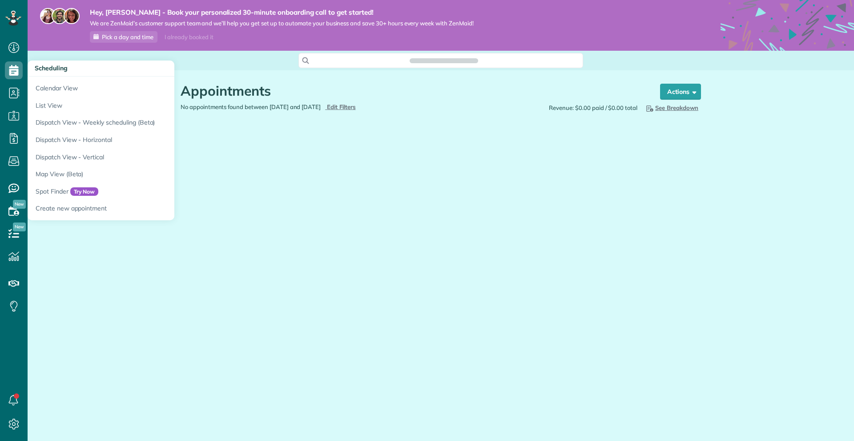
scroll to position [4, 4]
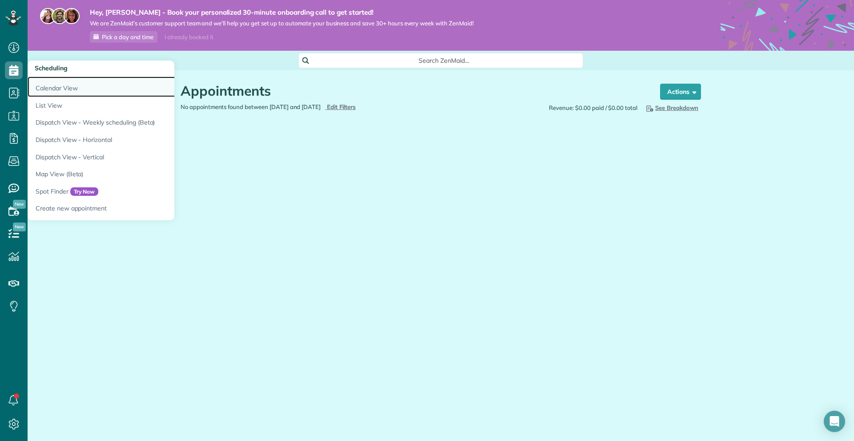
click at [52, 92] on link "Calendar View" at bounding box center [139, 86] width 222 height 20
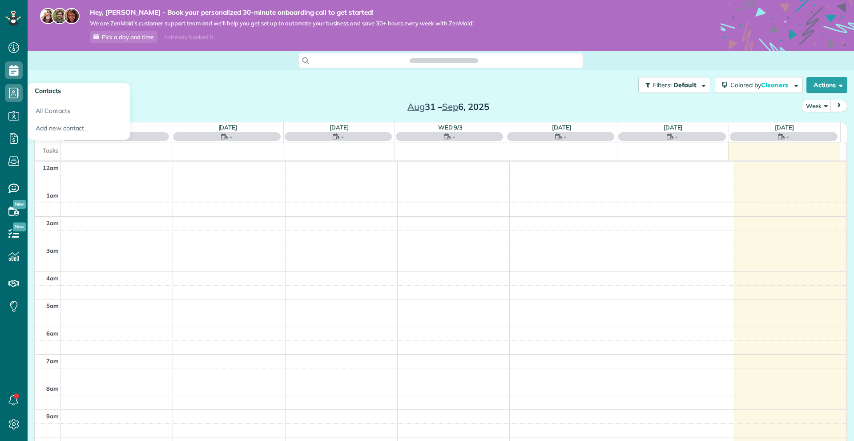
scroll to position [193, 0]
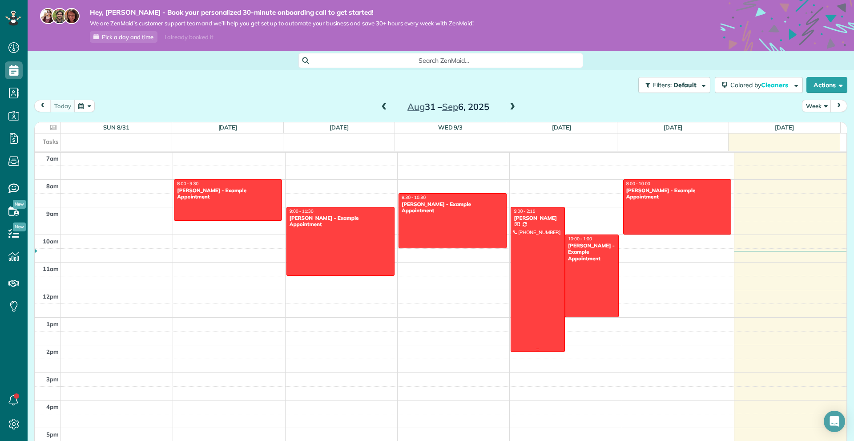
click at [537, 219] on div "[PERSON_NAME]" at bounding box center [537, 218] width 49 height 6
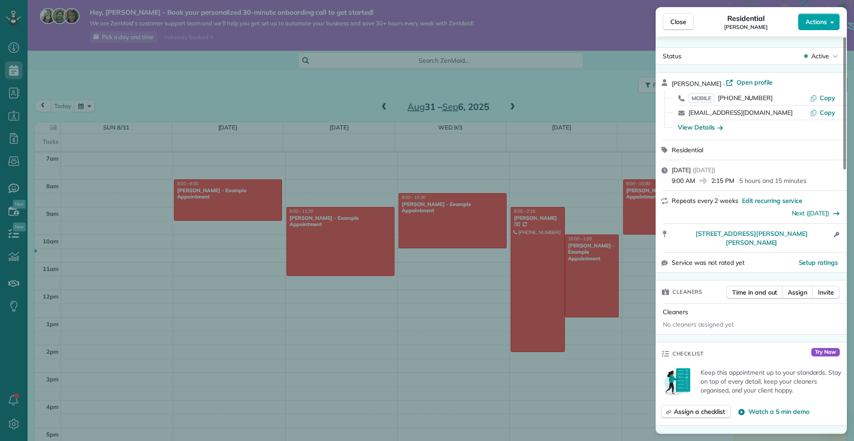
click at [816, 24] on span "Actions" at bounding box center [815, 21] width 21 height 9
